Goal: Communication & Community: Share content

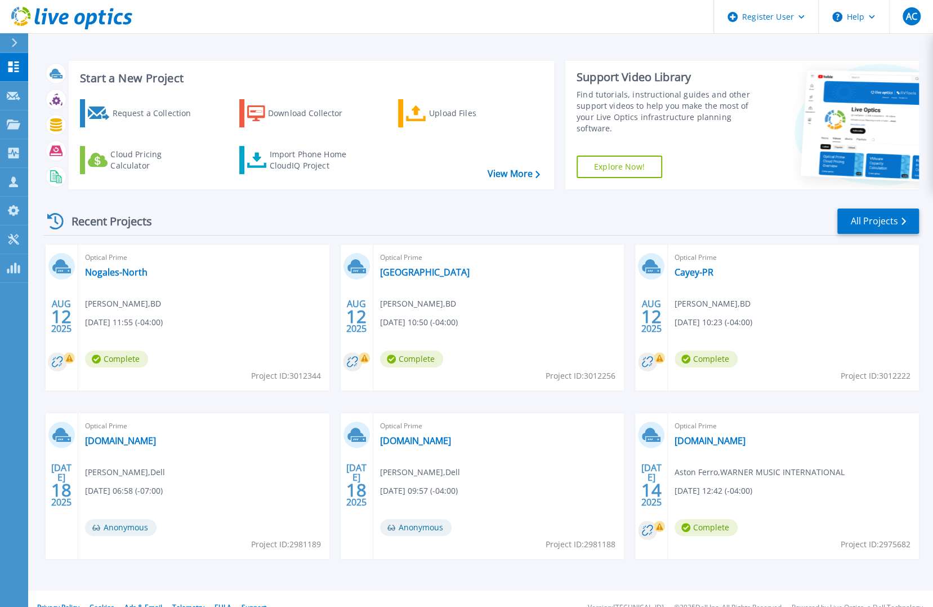
click at [840, 316] on div "Optical Prime Cayey-PR Pankaj Tambe , BD 08/12/2025, 10:23 (-04:00) Complete Pr…" at bounding box center [793, 317] width 251 height 146
click at [705, 275] on link "Cayey-PR" at bounding box center [694, 271] width 39 height 11
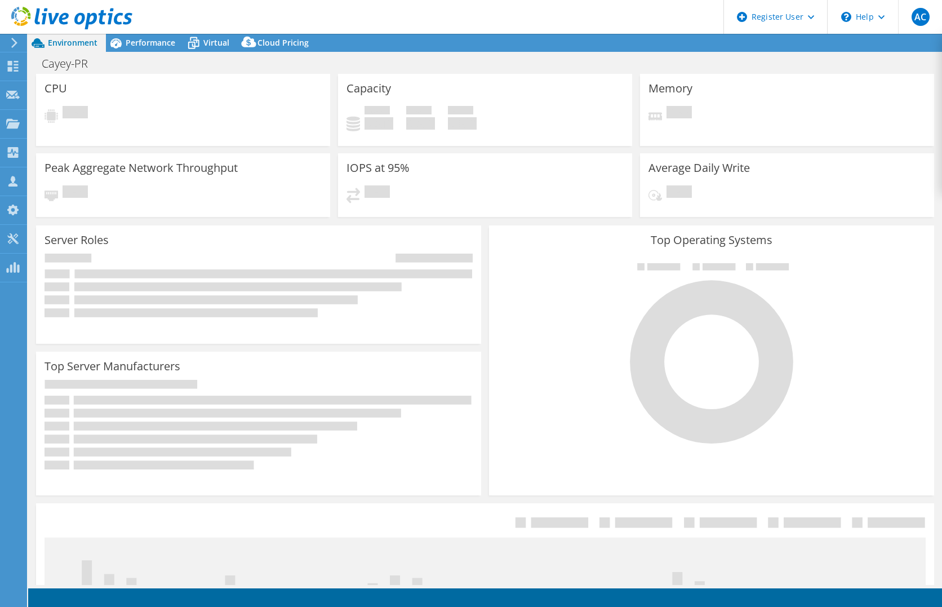
select select "USD"
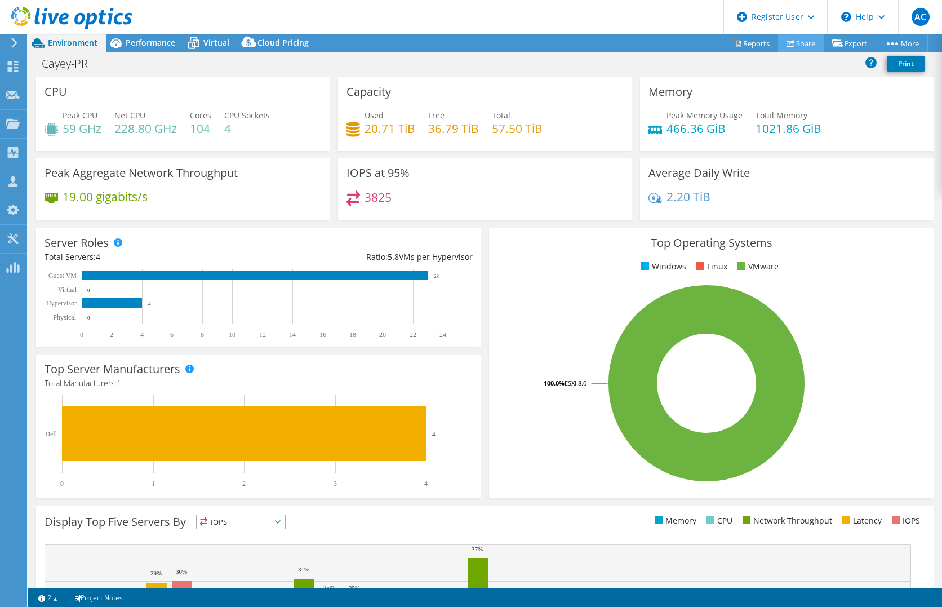
click at [800, 44] on link "Share" at bounding box center [801, 42] width 46 height 17
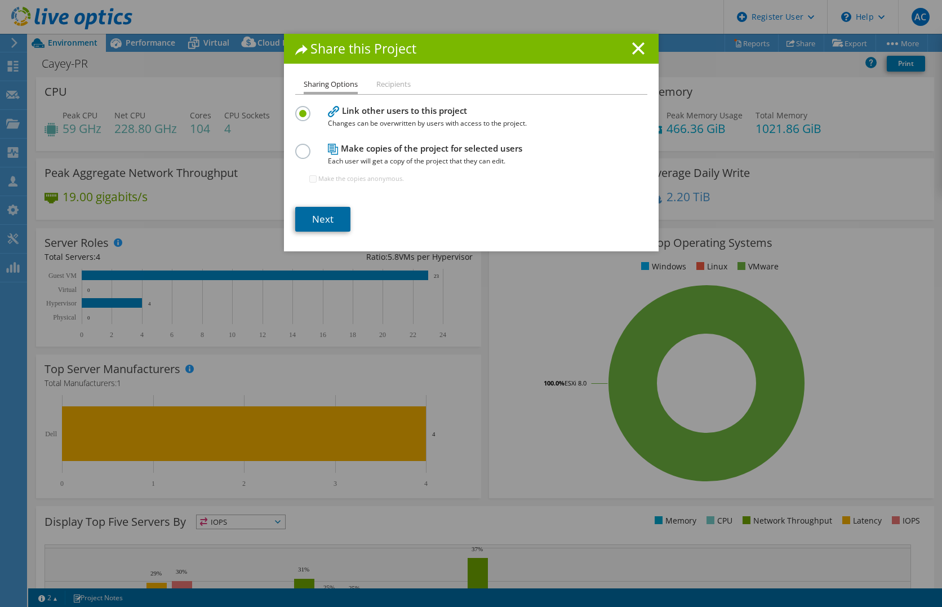
click at [323, 218] on link "Next" at bounding box center [322, 219] width 55 height 25
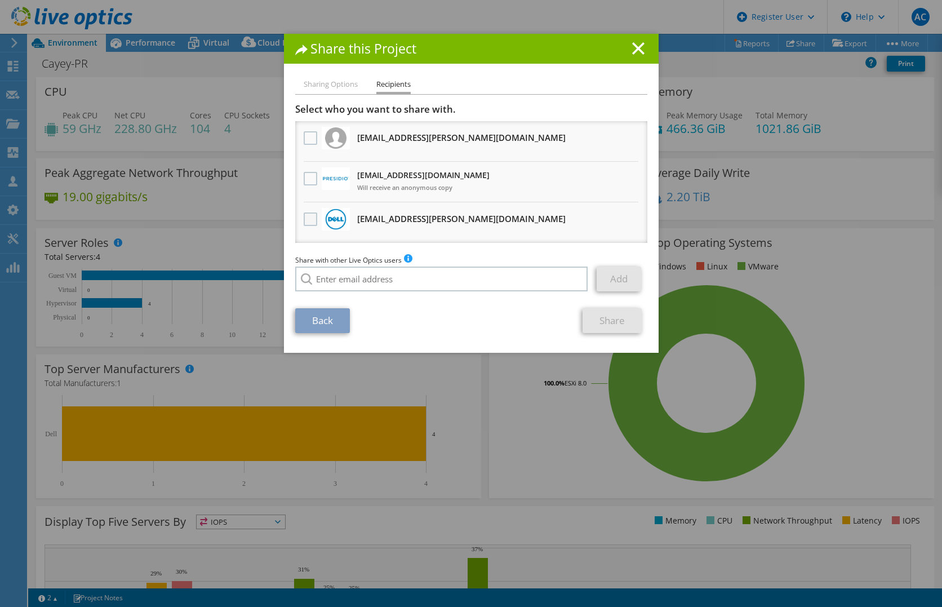
click at [305, 219] on label at bounding box center [312, 219] width 16 height 14
click at [0, 0] on input "checkbox" at bounding box center [0, 0] width 0 height 0
click at [608, 317] on link "Share" at bounding box center [611, 320] width 59 height 25
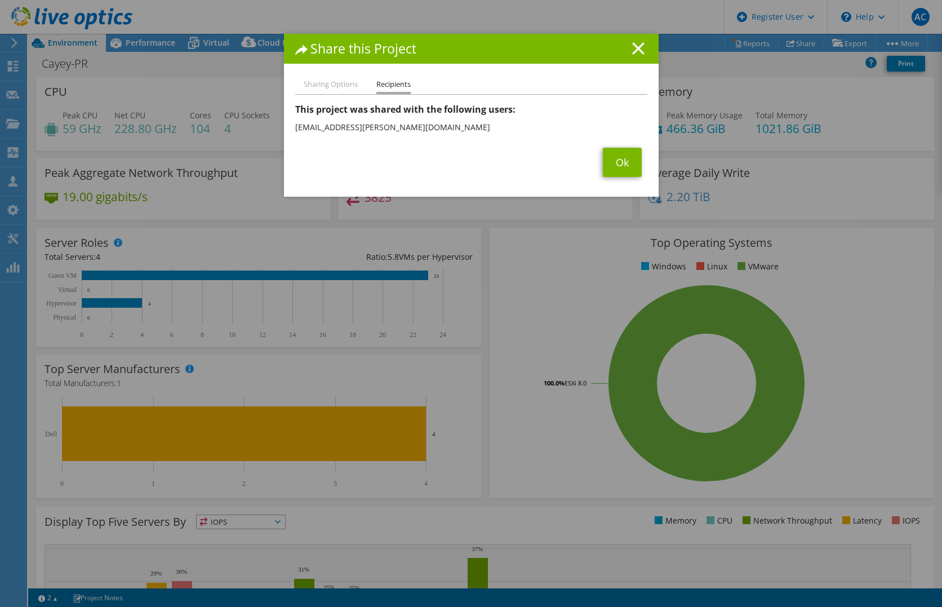
click at [638, 50] on icon at bounding box center [638, 48] width 12 height 12
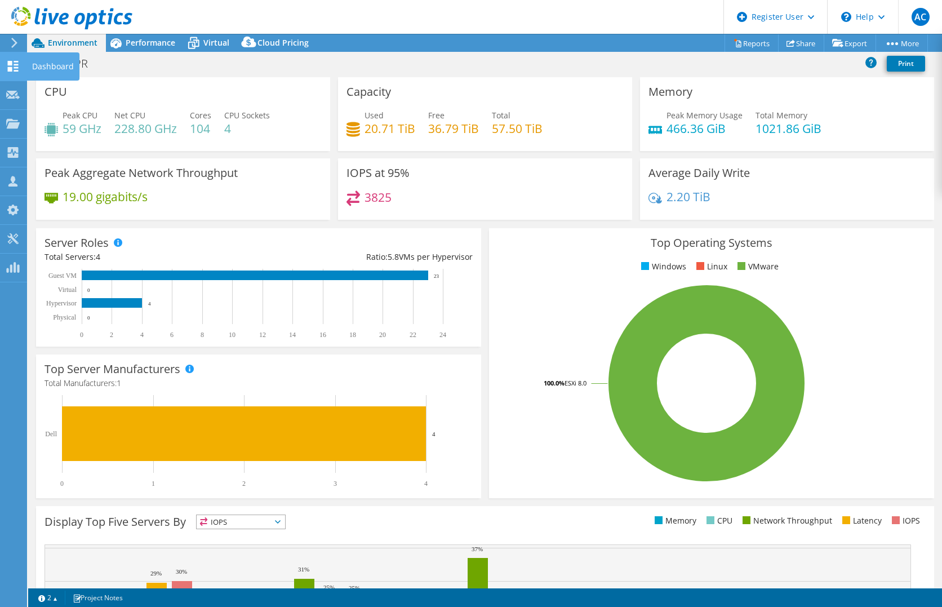
click at [11, 61] on use at bounding box center [13, 66] width 11 height 11
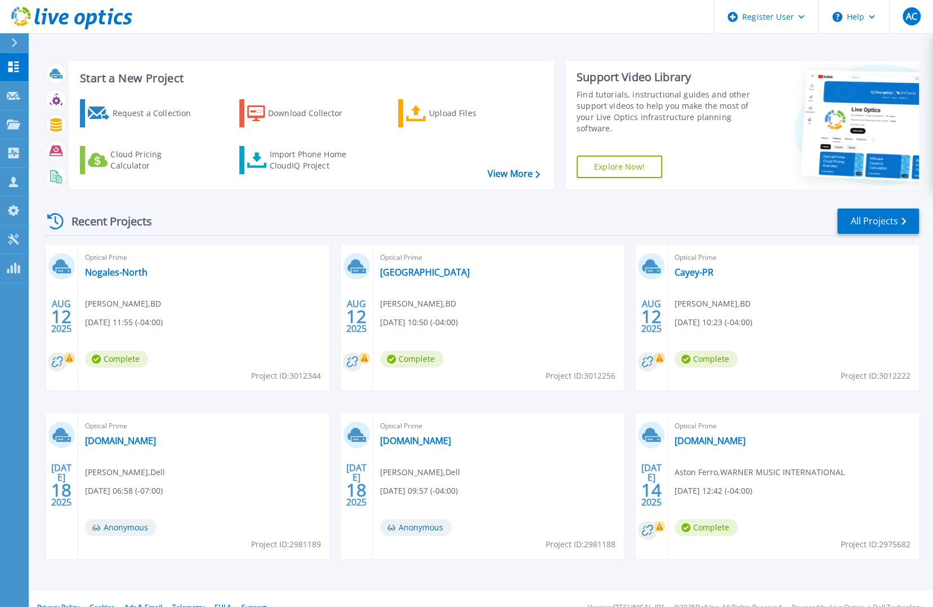
click at [545, 336] on div "Optical Prime [GEOGRAPHIC_DATA] [PERSON_NAME] , BD [DATE] 10:50 (-04:00) Comple…" at bounding box center [498, 317] width 251 height 146
click at [425, 277] on link "[GEOGRAPHIC_DATA]" at bounding box center [425, 271] width 90 height 11
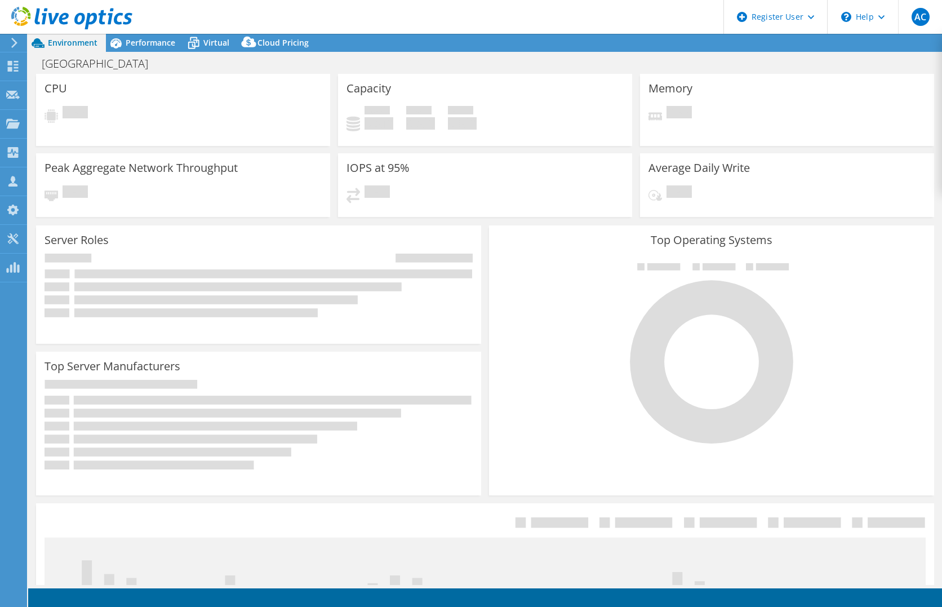
select select "USD"
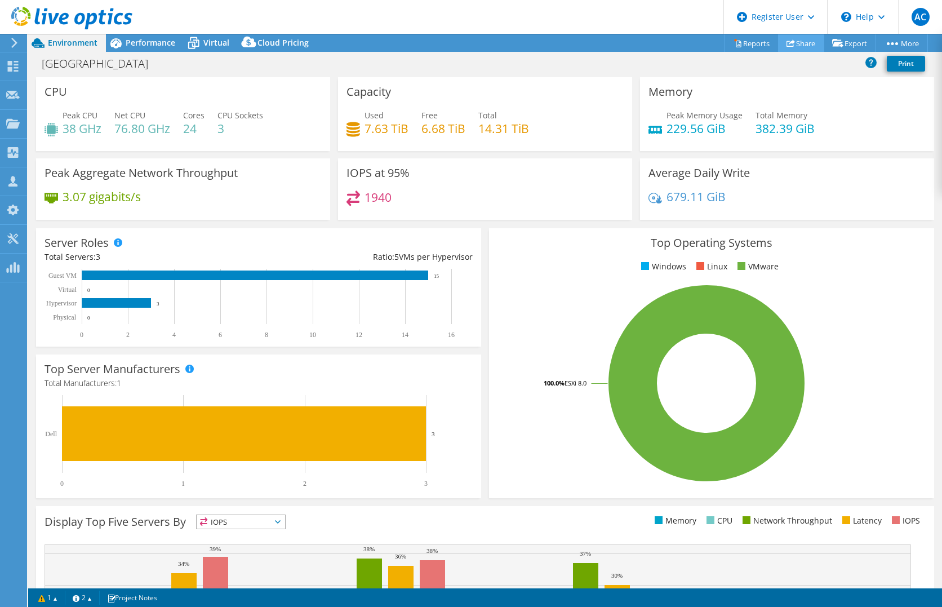
click at [784, 51] on link "Share" at bounding box center [801, 42] width 46 height 17
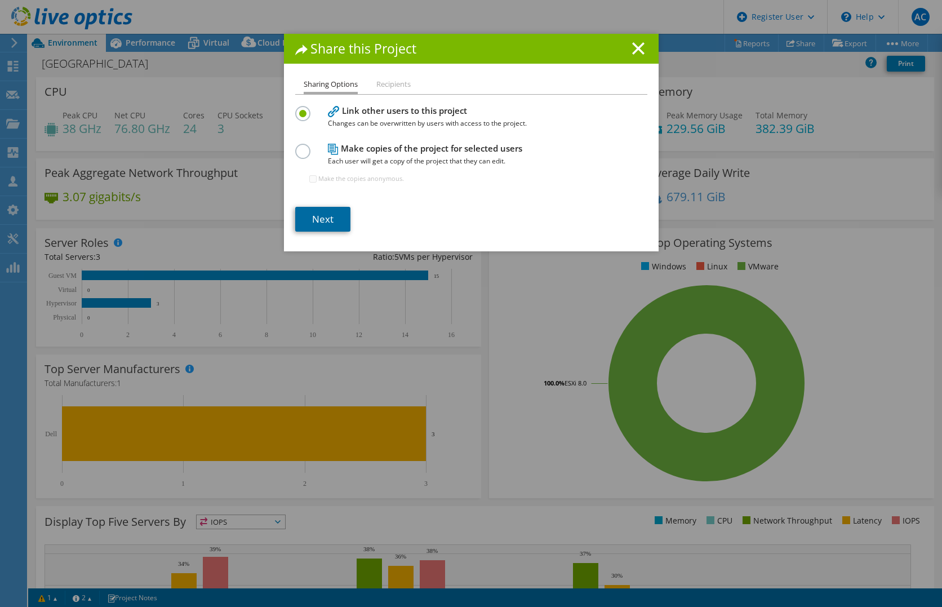
click at [322, 217] on link "Next" at bounding box center [322, 219] width 55 height 25
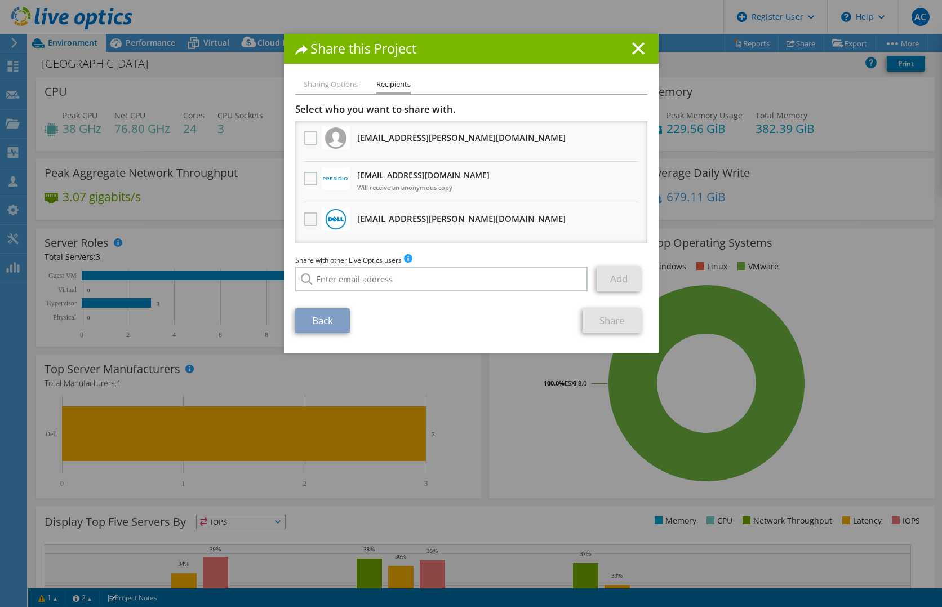
click at [304, 217] on label at bounding box center [312, 219] width 16 height 14
click at [0, 0] on input "checkbox" at bounding box center [0, 0] width 0 height 0
click at [600, 324] on link "Share" at bounding box center [611, 320] width 59 height 25
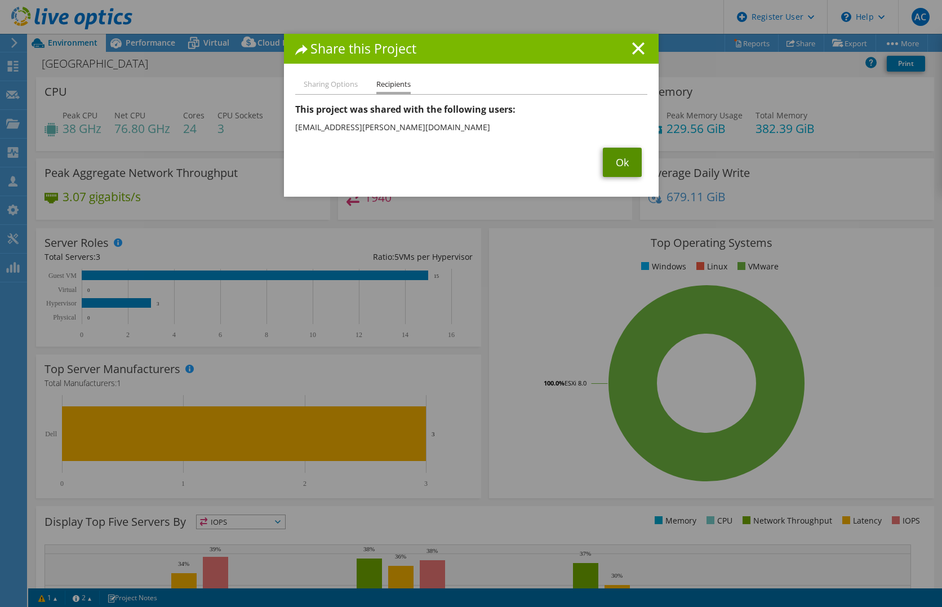
click at [620, 157] on link "Ok" at bounding box center [622, 162] width 39 height 29
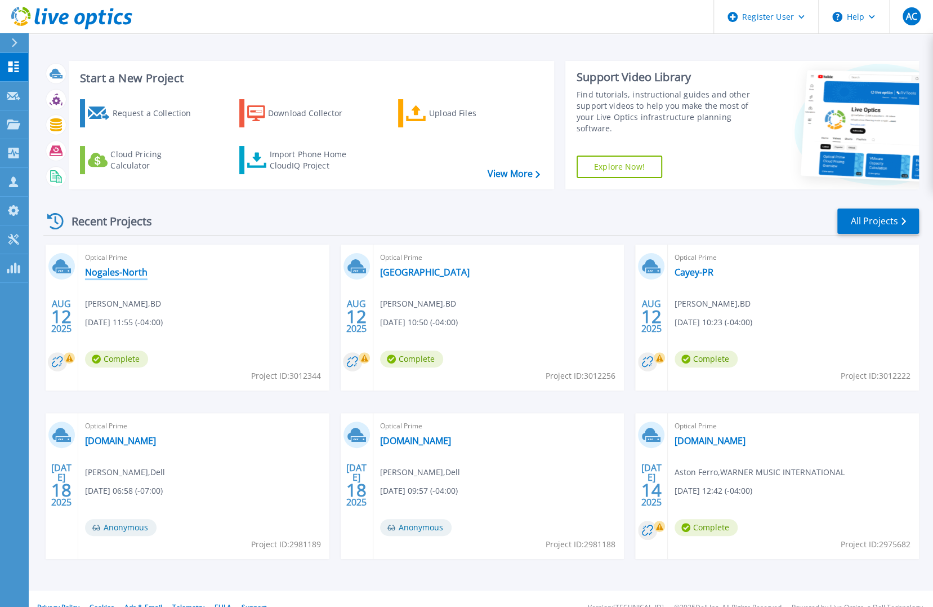
click at [131, 273] on link "Nogales-North" at bounding box center [116, 271] width 63 height 11
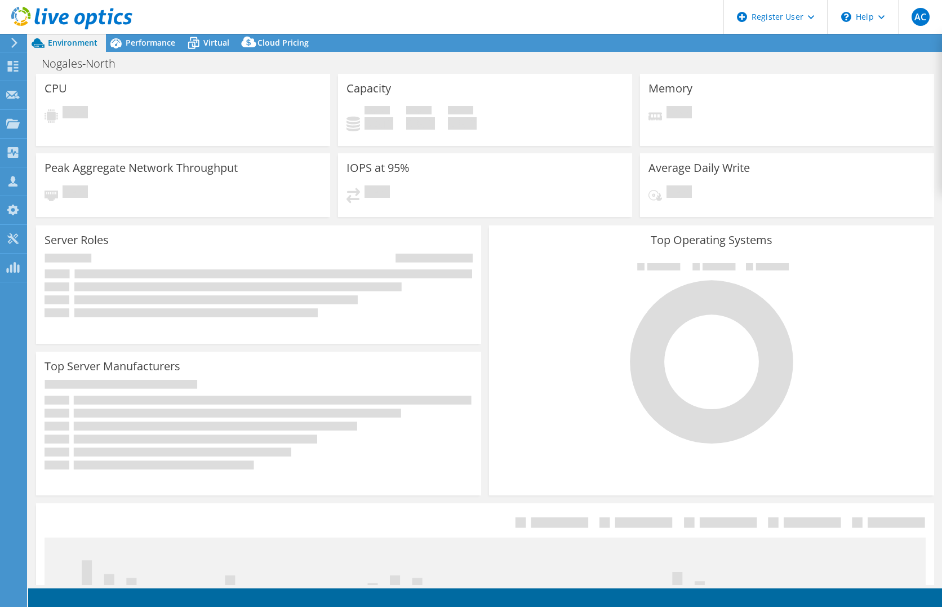
select select "USD"
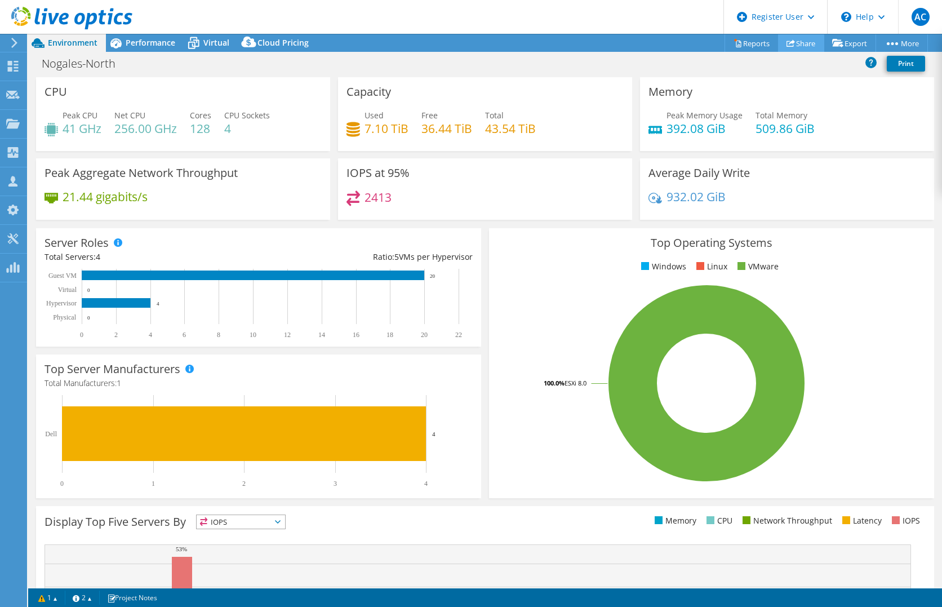
click at [786, 42] on icon at bounding box center [790, 43] width 8 height 8
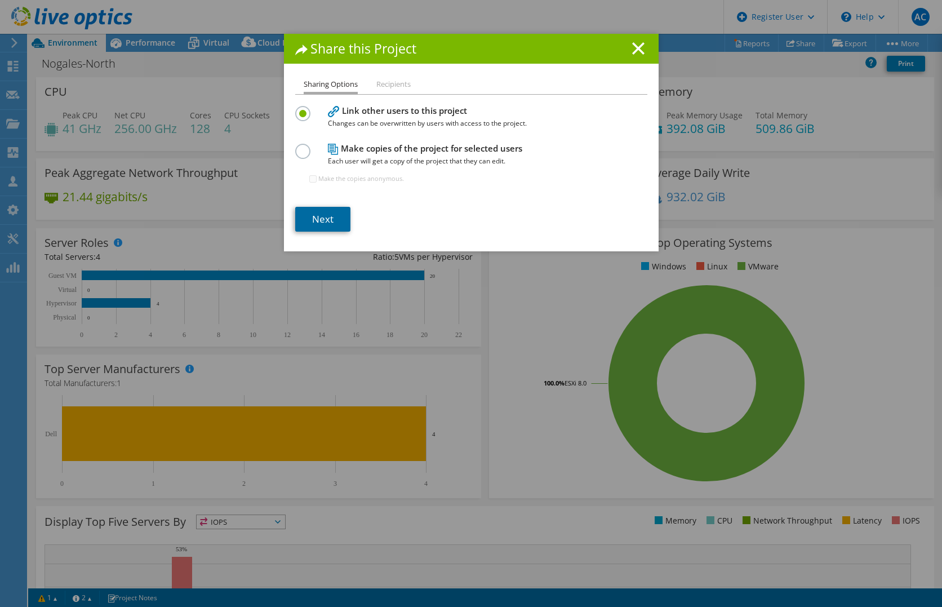
click at [332, 221] on link "Next" at bounding box center [322, 219] width 55 height 25
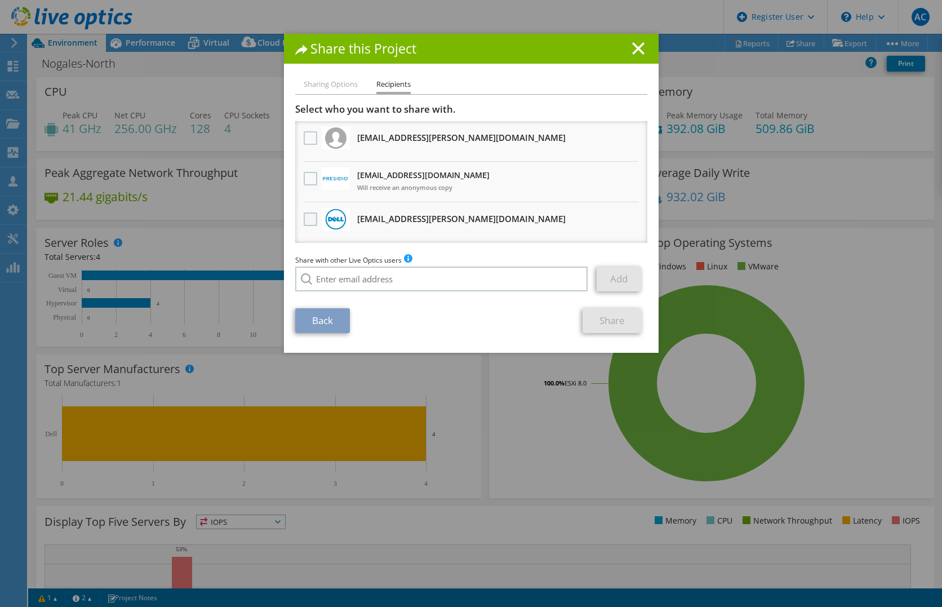
click at [304, 219] on label at bounding box center [312, 219] width 16 height 14
click at [0, 0] on input "checkbox" at bounding box center [0, 0] width 0 height 0
click at [628, 324] on link "Share" at bounding box center [611, 320] width 59 height 25
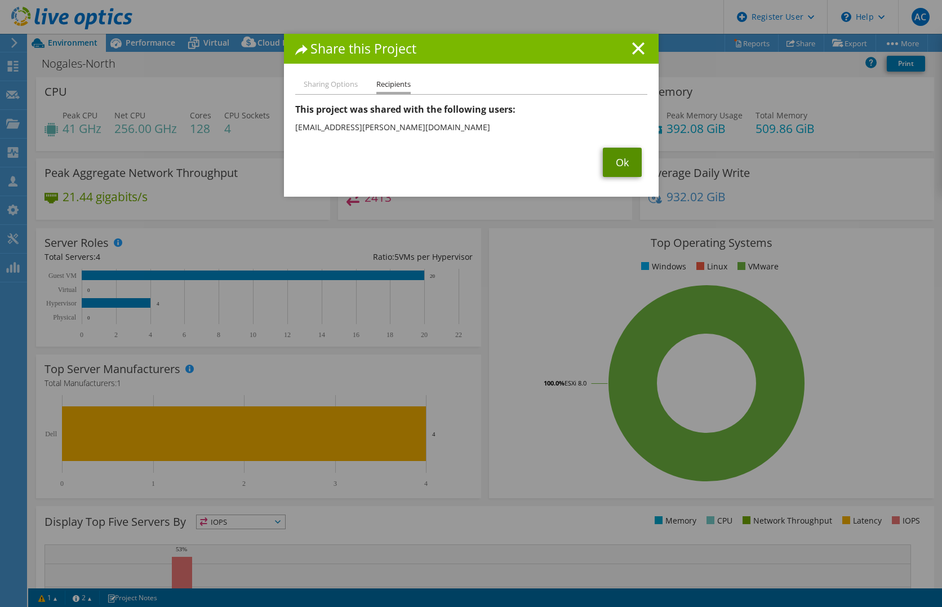
click at [627, 166] on link "Ok" at bounding box center [622, 162] width 39 height 29
